Goal: Task Accomplishment & Management: Manage account settings

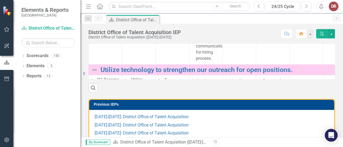
scroll to position [171, 0]
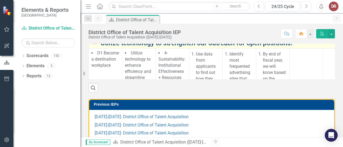
click at [138, 47] on link "Utilize technology to strengthen our outreach for open positions." at bounding box center [276, 43] width 353 height 7
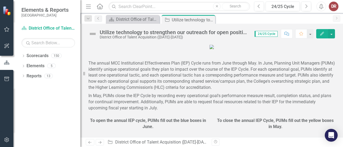
click at [152, 32] on div "Utilize technology to strengthen our outreach for open positions." at bounding box center [174, 32] width 149 height 6
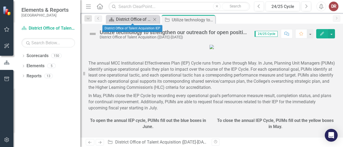
click at [134, 21] on div "District Office of Talent Acquisition IEP" at bounding box center [133, 19] width 35 height 7
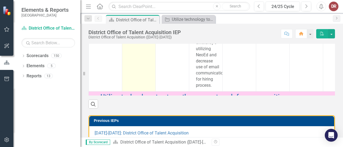
scroll to position [161, 0]
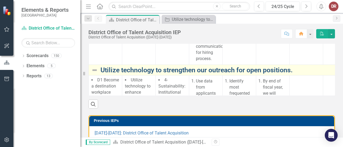
click at [140, 74] on link "Utilize technology to strengthen our outreach for open positions." at bounding box center [276, 70] width 353 height 7
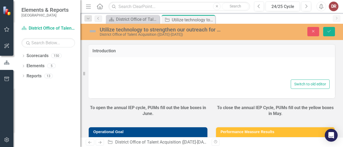
type textarea "<p style="margin-left: auto; margin-right: auto; text-align: center;"><img src=…"
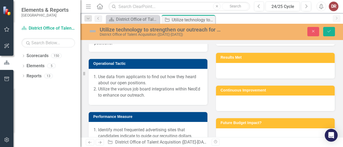
scroll to position [166, 0]
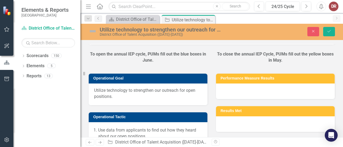
click at [128, 91] on span "Utilize technology to strengthen our outreach for open positions." at bounding box center [148, 94] width 108 height 12
click at [120, 87] on div "Utilize technology to strengthen our outreach for open positions." at bounding box center [148, 95] width 119 height 22
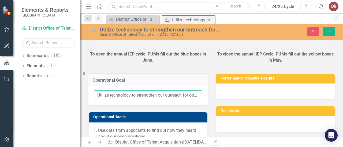
click at [110, 96] on input "Utilize technology to strengthen our outreach for open positions." at bounding box center [148, 96] width 108 height 10
click at [119, 94] on input "Utilize technology to strengthen our outreach for open positions." at bounding box center [148, 96] width 108 height 10
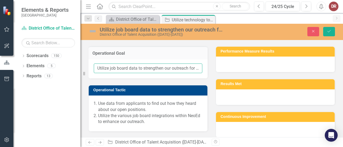
scroll to position [193, 0]
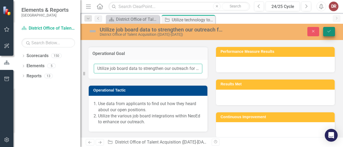
type input "Utilize job board data to strengthen our outreach for open positions."
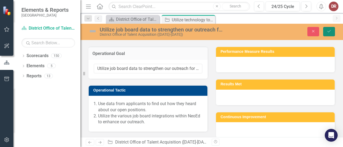
click at [331, 29] on button "Save" at bounding box center [329, 31] width 12 height 9
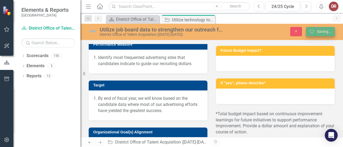
scroll to position [143, 0]
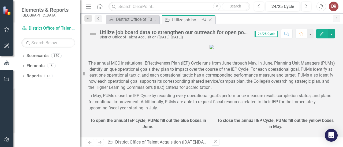
click at [212, 20] on icon "Close" at bounding box center [209, 20] width 5 height 4
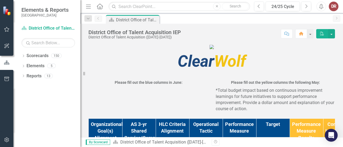
click at [322, 33] on icon "button" at bounding box center [322, 34] width 4 height 4
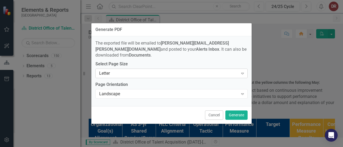
click at [160, 71] on div "Letter" at bounding box center [168, 74] width 139 height 6
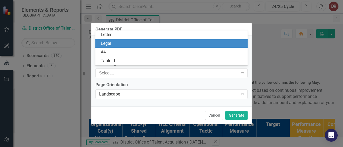
click at [124, 44] on div "Legal" at bounding box center [173, 44] width 144 height 6
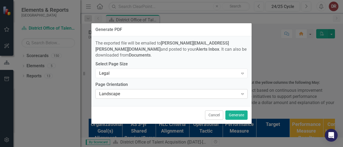
click at [129, 91] on div "Landscape" at bounding box center [168, 94] width 139 height 6
click at [239, 113] on button "Generate" at bounding box center [236, 115] width 22 height 9
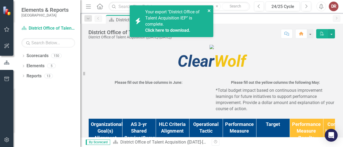
click at [208, 9] on icon "close" at bounding box center [209, 11] width 4 height 4
